Goal: Answer question/provide support

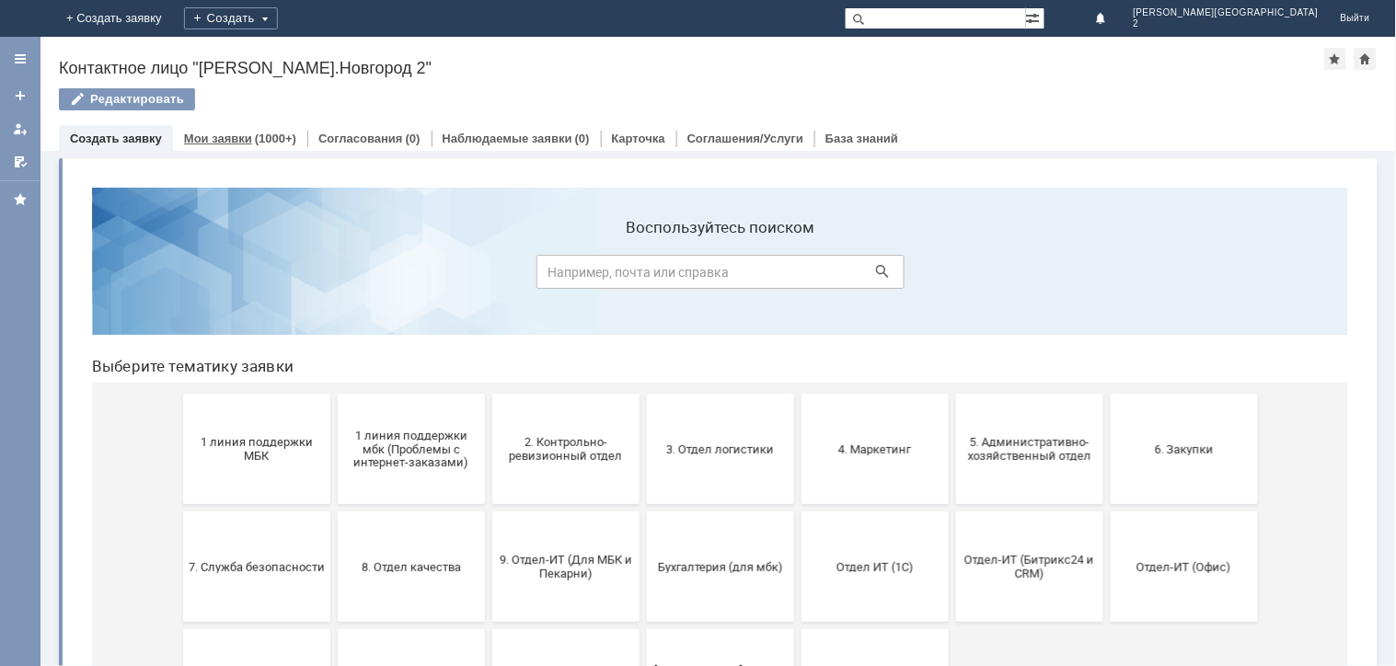
click at [255, 143] on div "(1000+)" at bounding box center [275, 139] width 41 height 14
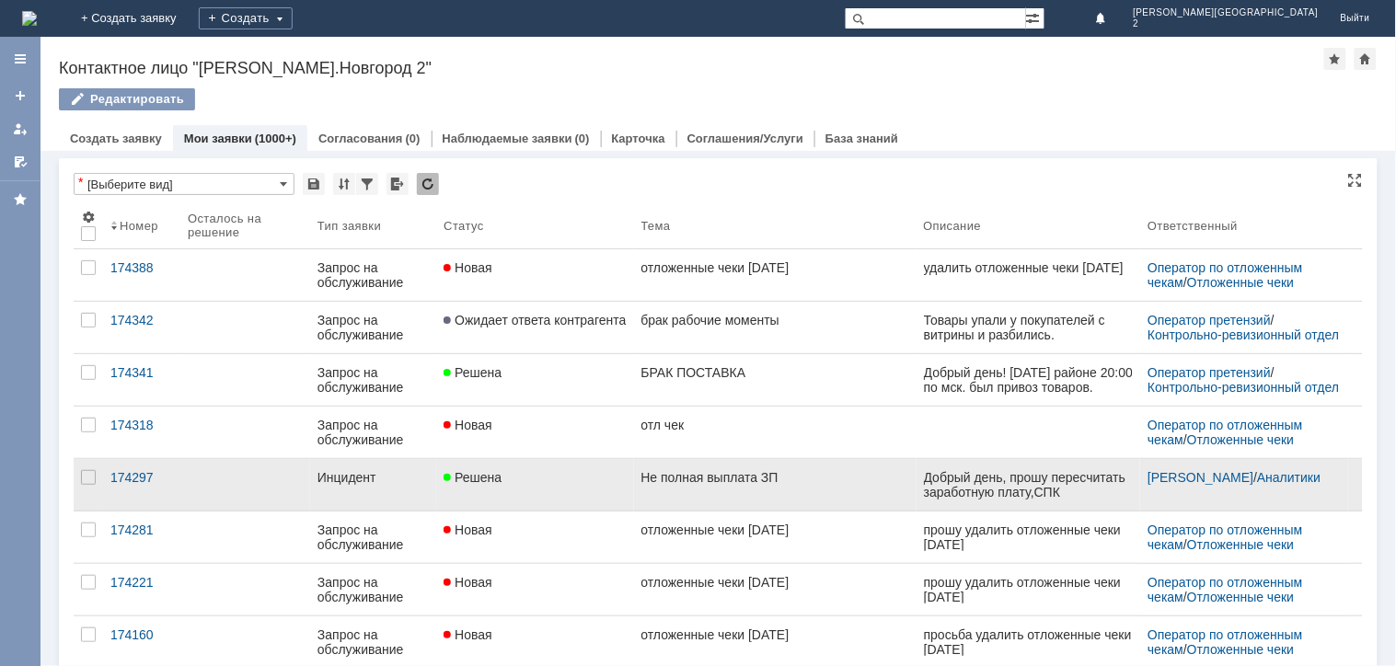
click at [512, 471] on div "Решена" at bounding box center [534, 477] width 182 height 15
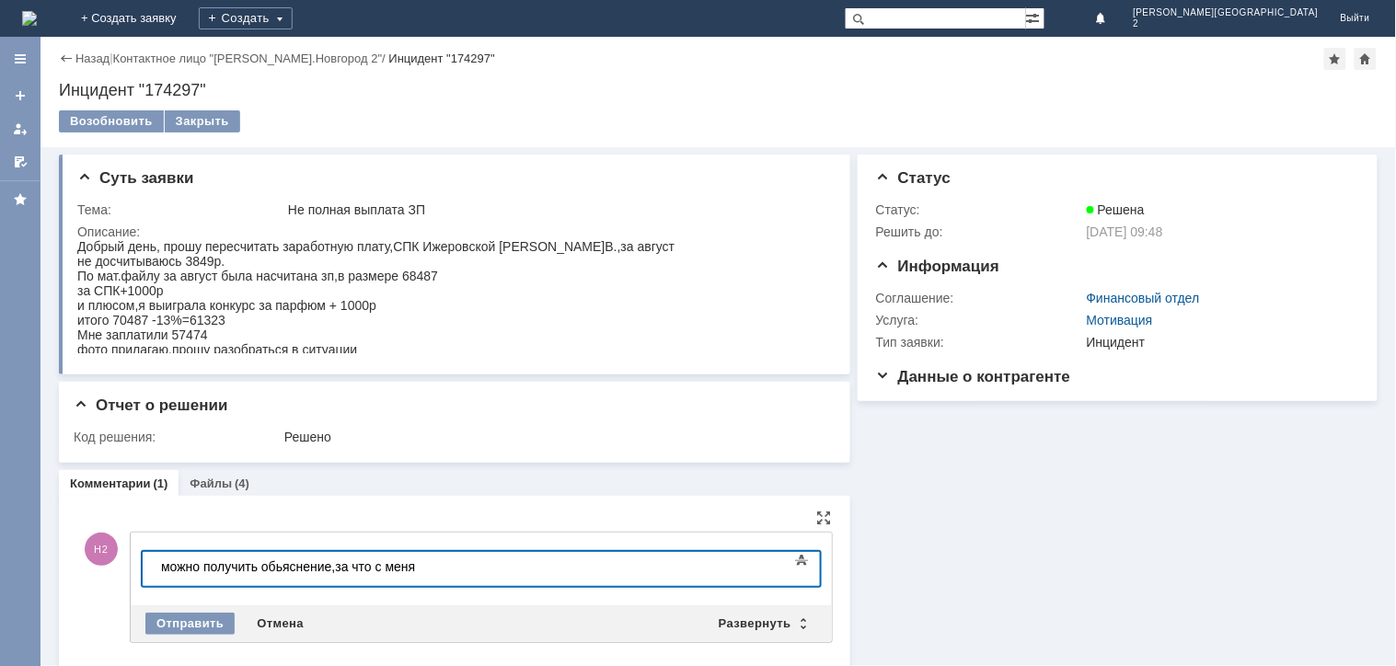
click at [260, 568] on div "​можно получить обьяснение,за что с меня" at bounding box center [290, 565] width 261 height 15
click at [421, 561] on div "можно получить побьяснение,за что с меня" at bounding box center [290, 565] width 261 height 15
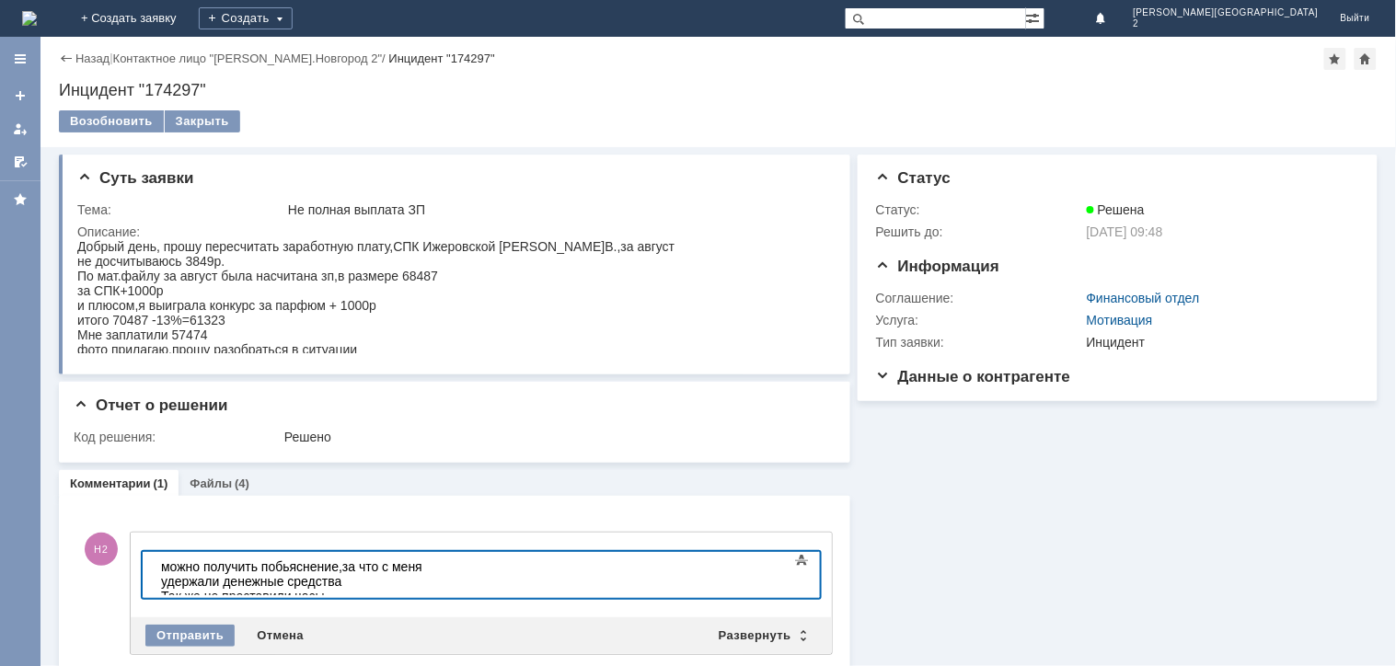
click at [170, 563] on div "можно получить побьяснение,за что с меня удержали денежные средства" at bounding box center [290, 572] width 261 height 29
click at [340, 588] on div "Так же,не проставили часы" at bounding box center [290, 595] width 261 height 15
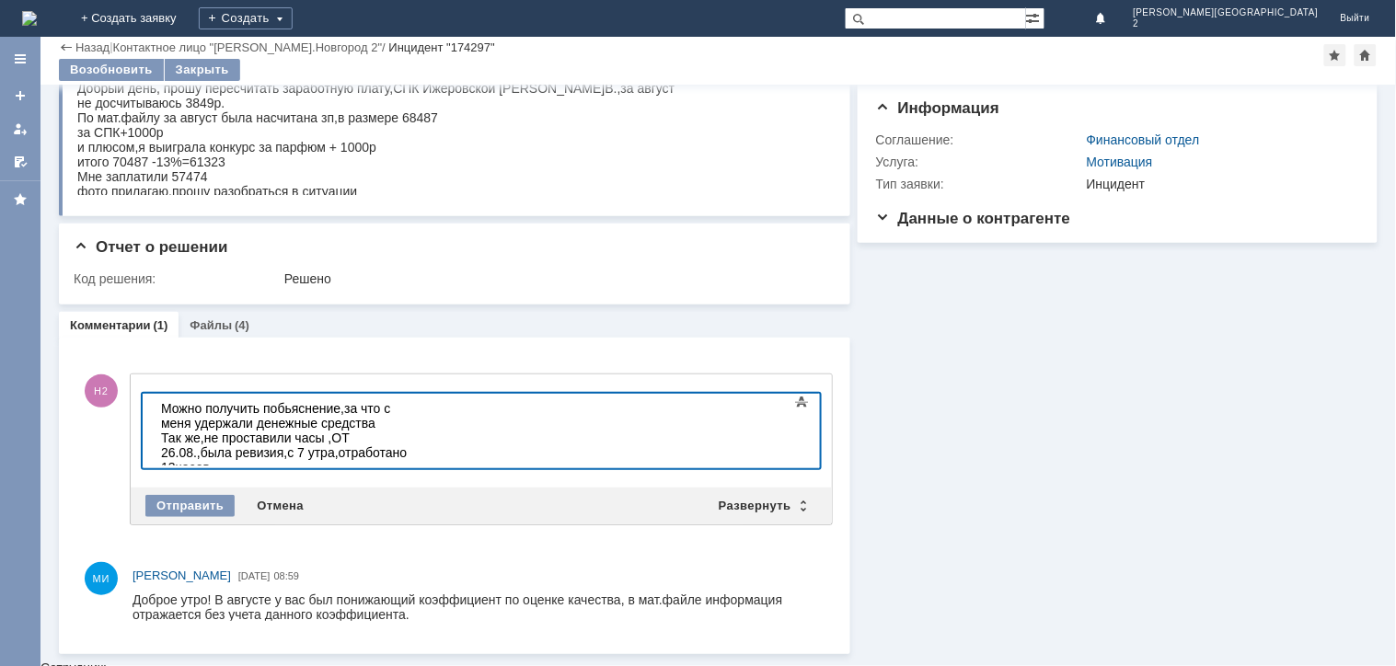
scroll to position [88, 0]
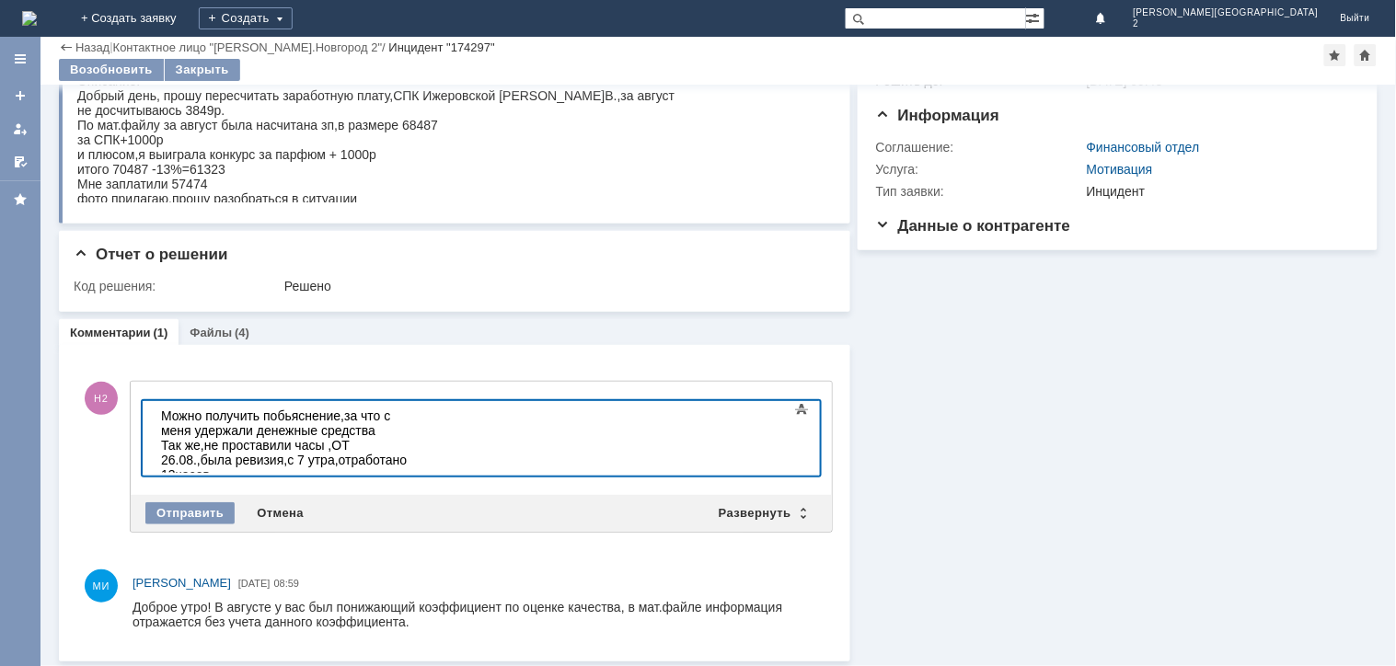
click at [421, 413] on div "Можно получить побьяснение,за что с меня удержали денежные средства" at bounding box center [290, 422] width 261 height 29
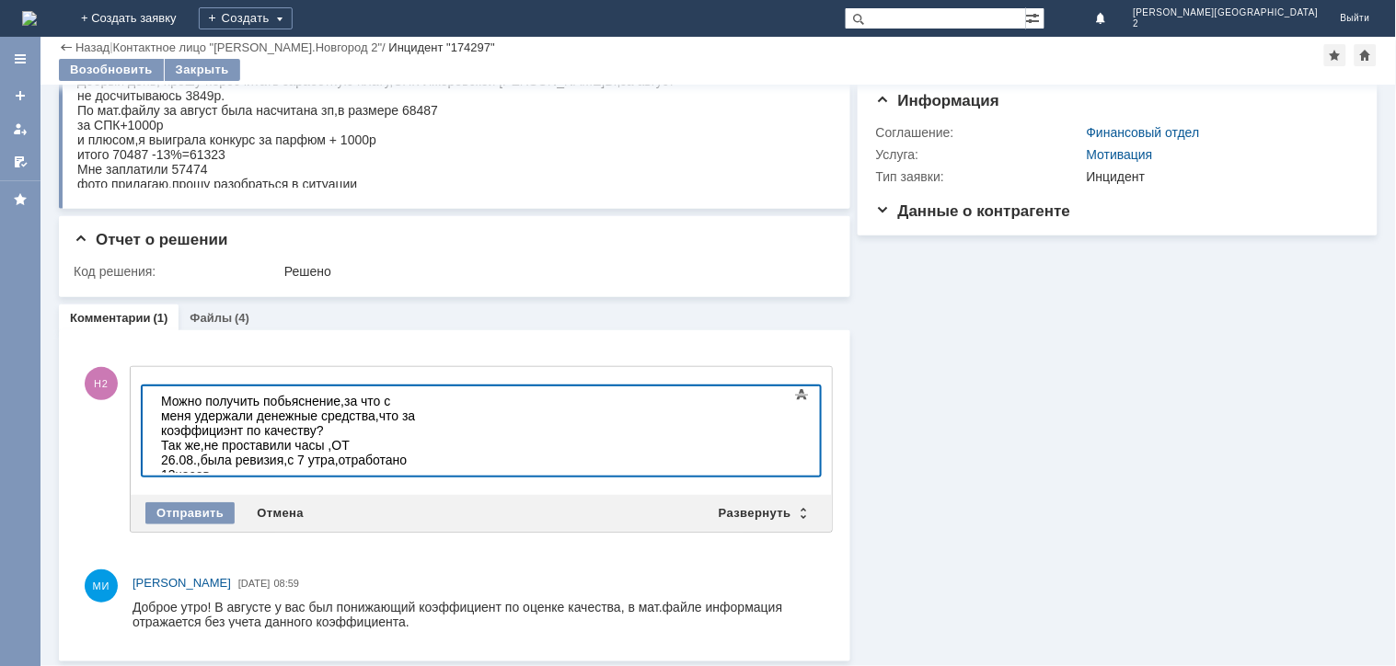
click at [421, 400] on div "Можно получить побьяснение,за что с меня удержали денежные средства,что за коэф…" at bounding box center [290, 415] width 261 height 44
click at [346, 437] on div "Так же,не проставили часы ,ОТ 26.08.,была ревизия,с 7 утра,отработано 13часов." at bounding box center [290, 459] width 261 height 44
click at [196, 506] on div "Отправить" at bounding box center [189, 513] width 89 height 22
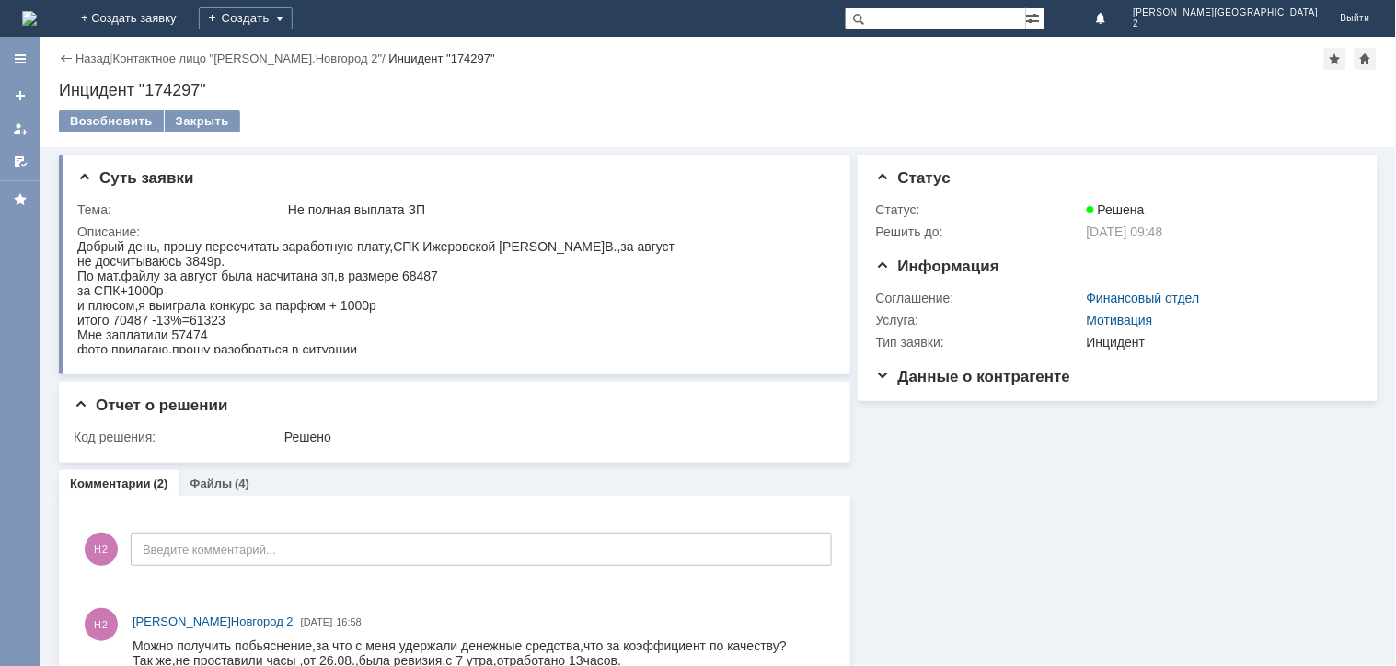
scroll to position [0, 0]
